Goal: Task Accomplishment & Management: Use online tool/utility

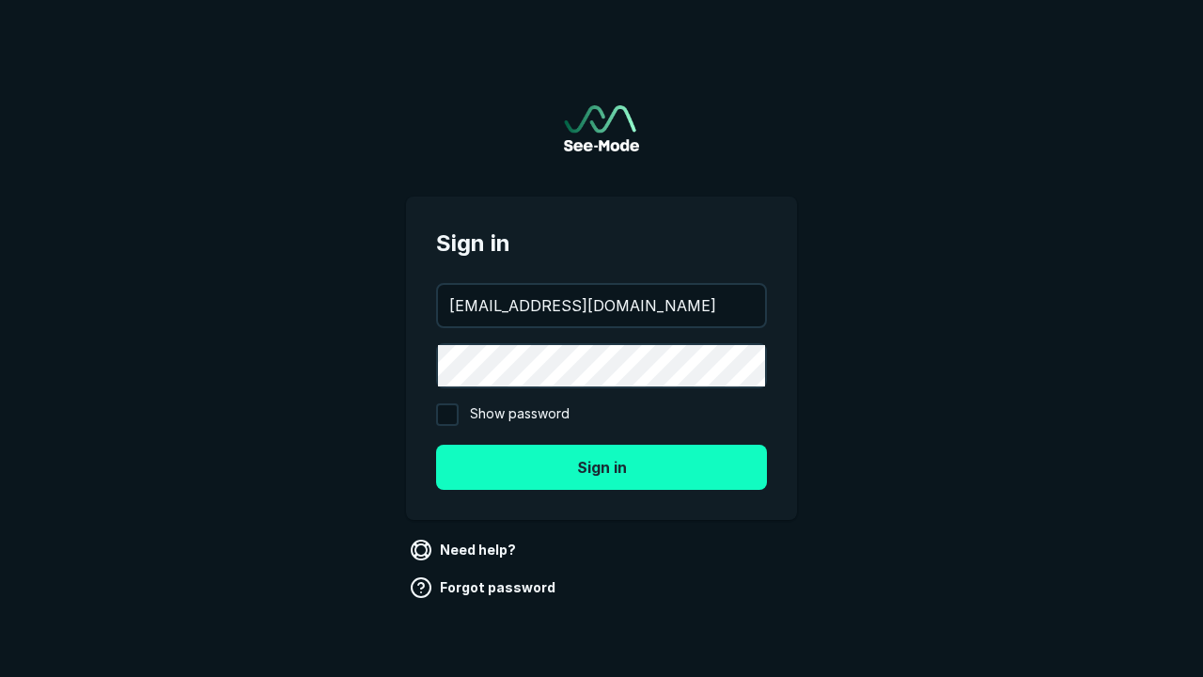
click at [602, 466] on button "Sign in" at bounding box center [601, 467] width 331 height 45
